Goal: Information Seeking & Learning: Find specific fact

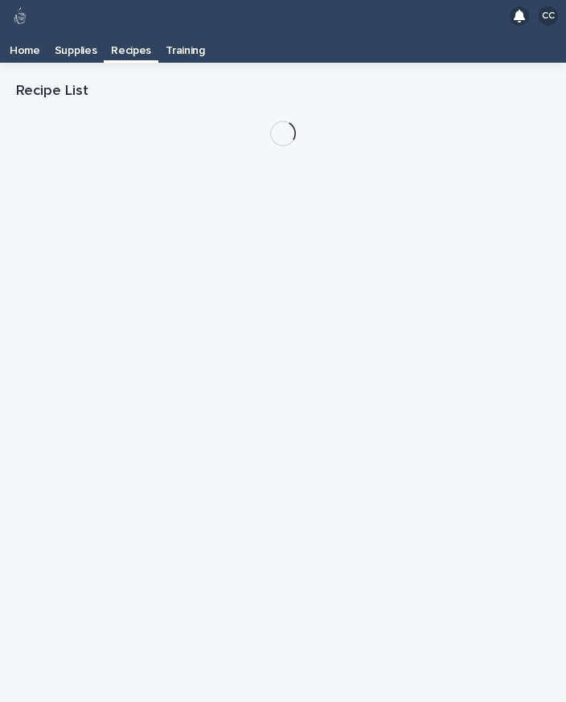
scroll to position [26, 0]
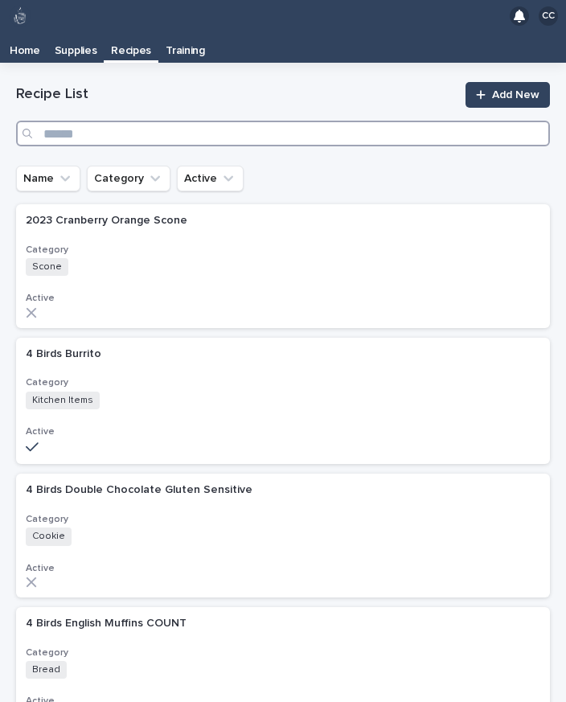
click at [131, 121] on input "Search" at bounding box center [283, 134] width 534 height 26
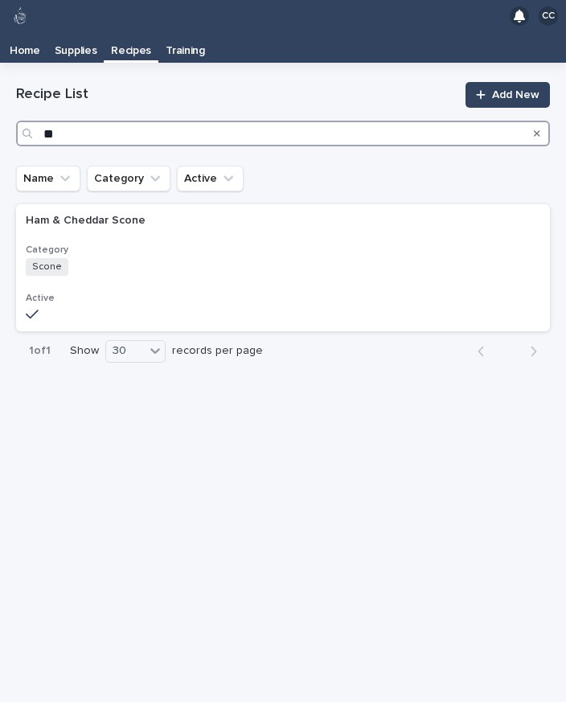
type input "*"
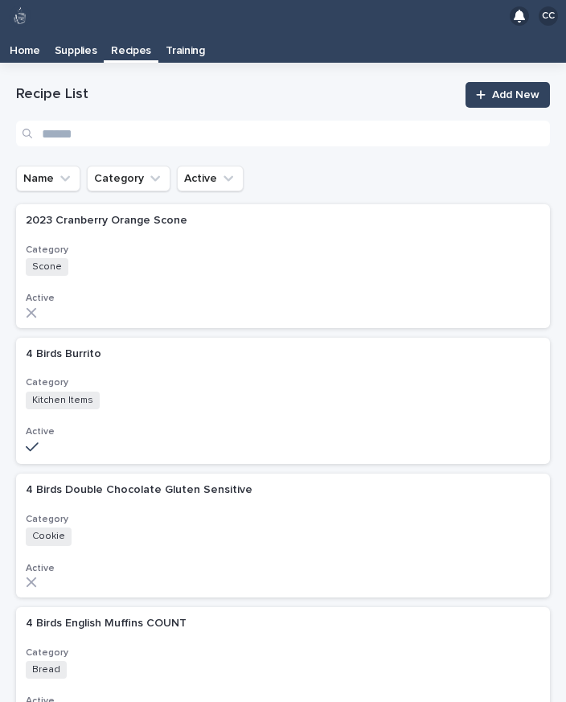
click at [135, 32] on p "Recipes" at bounding box center [131, 45] width 40 height 26
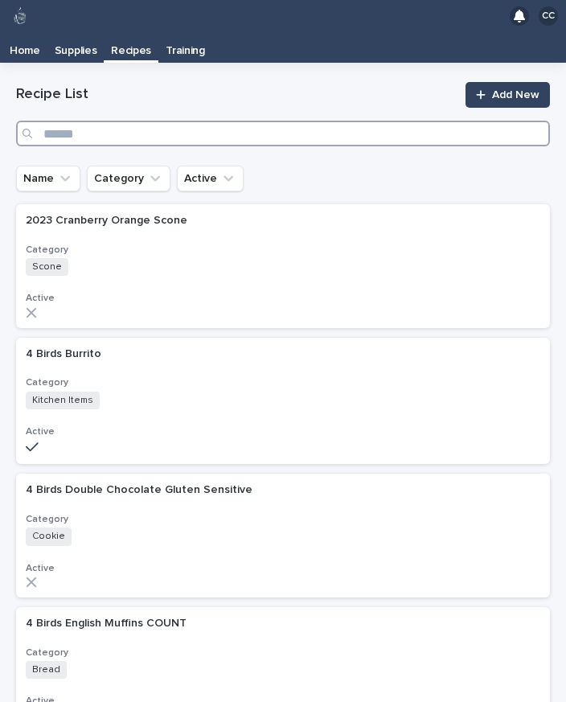
click at [80, 121] on input "Search" at bounding box center [283, 134] width 534 height 26
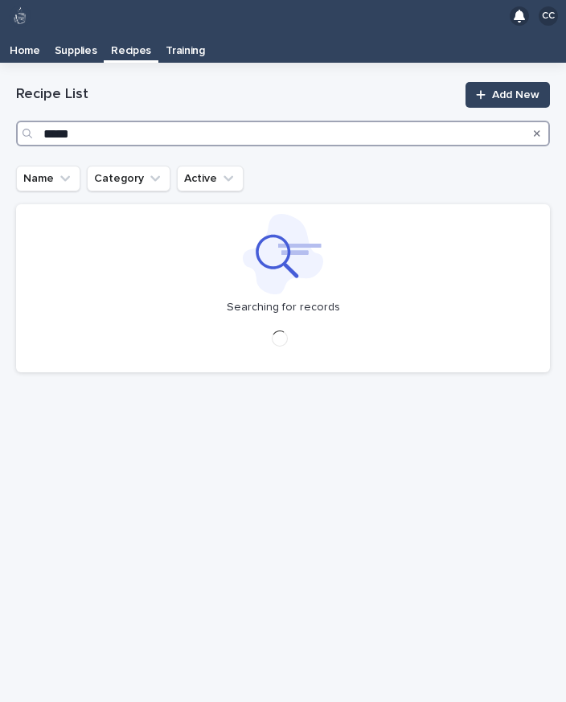
type input "*****"
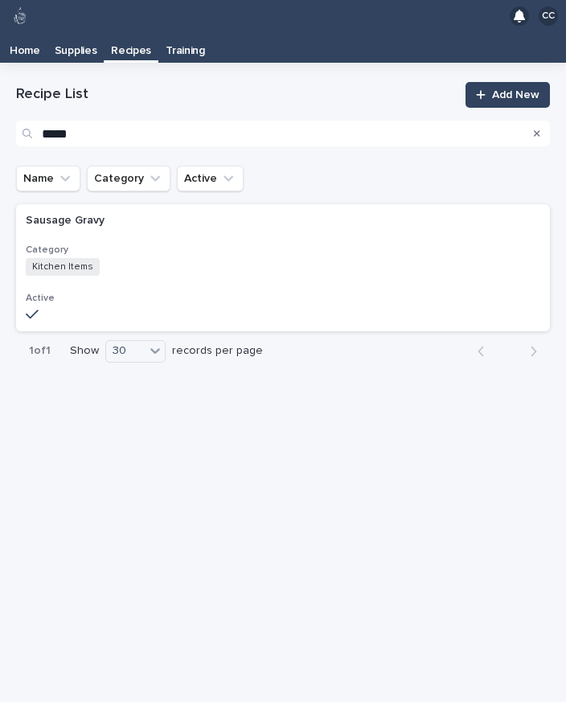
click at [154, 244] on h3 "Category" at bounding box center [283, 250] width 515 height 13
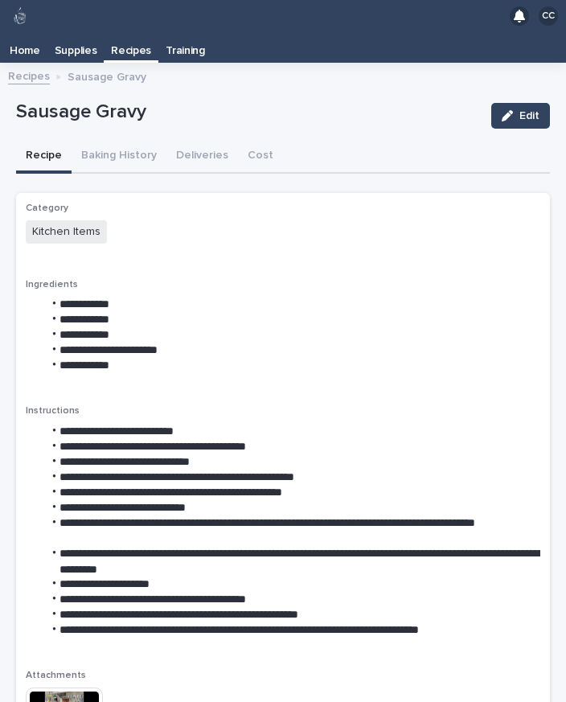
scroll to position [25, 0]
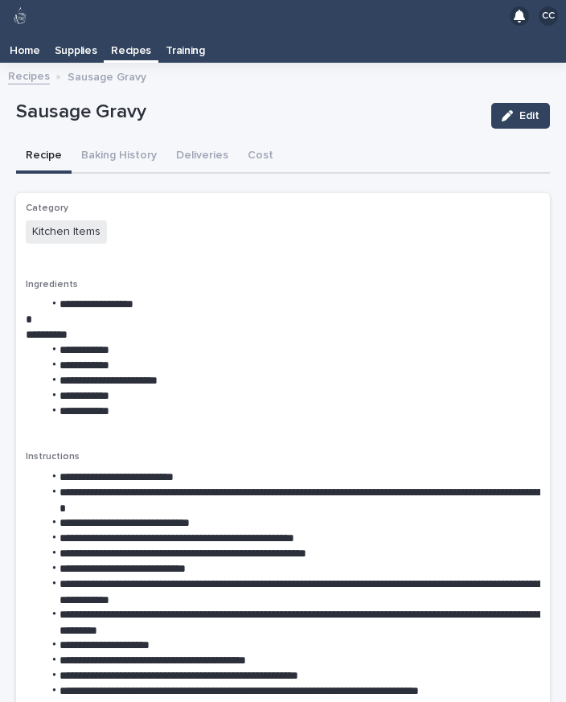
scroll to position [25, 0]
